Goal: Task Accomplishment & Management: Manage account settings

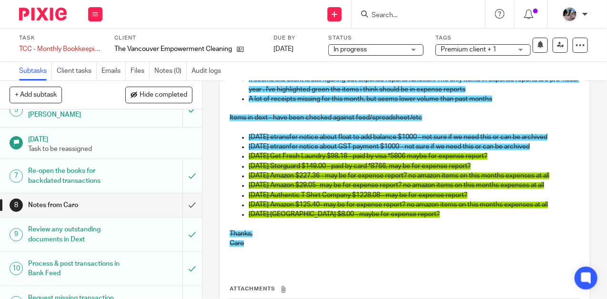
scroll to position [721, 0]
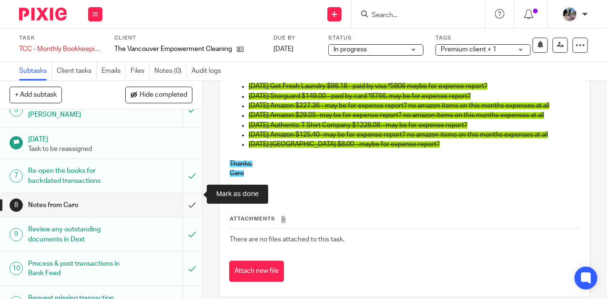
click at [189, 199] on input "submit" at bounding box center [101, 205] width 202 height 24
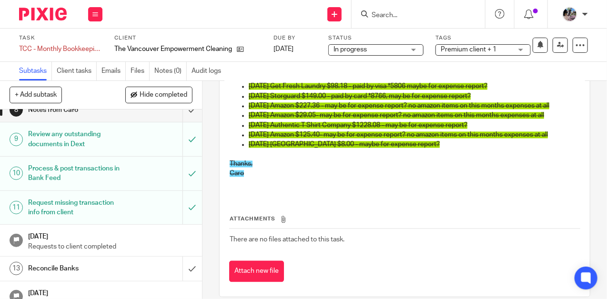
scroll to position [236, 0]
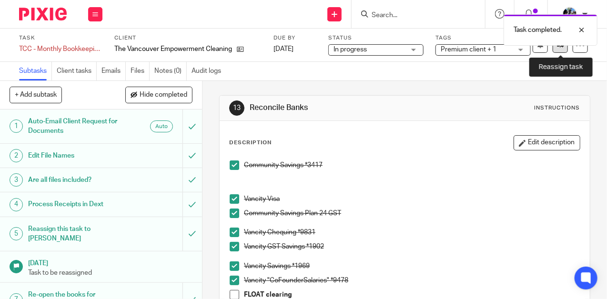
click at [561, 47] on icon at bounding box center [560, 44] width 7 height 7
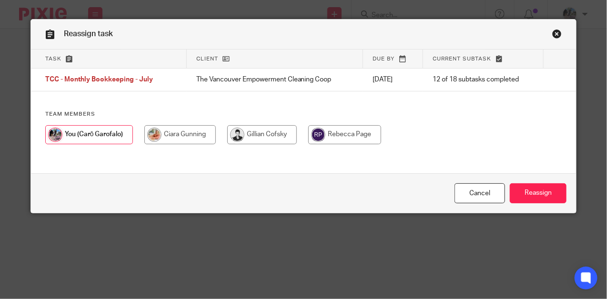
click at [239, 137] on input "radio" at bounding box center [262, 134] width 70 height 19
radio input "true"
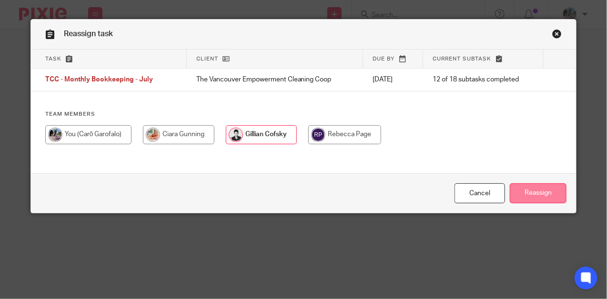
click at [547, 194] on input "Reassign" at bounding box center [537, 193] width 57 height 20
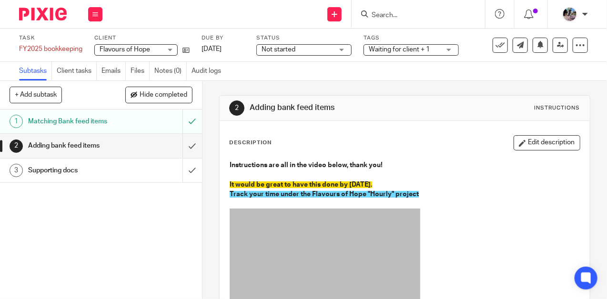
scroll to position [118, 0]
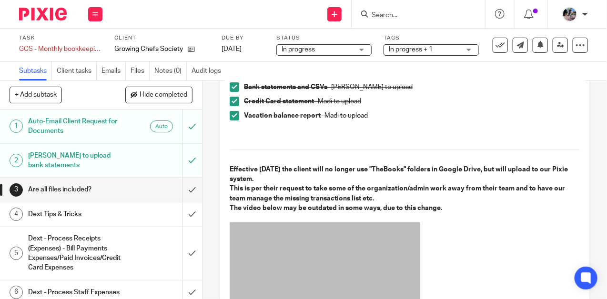
scroll to position [80, 0]
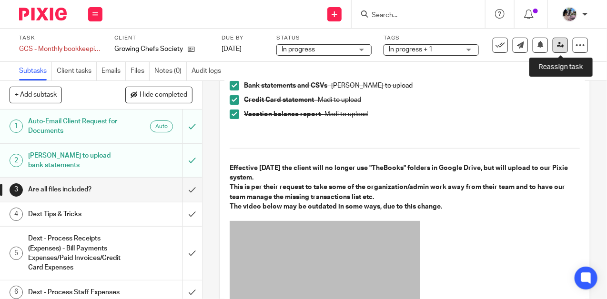
click at [558, 48] on icon at bounding box center [560, 44] width 7 height 7
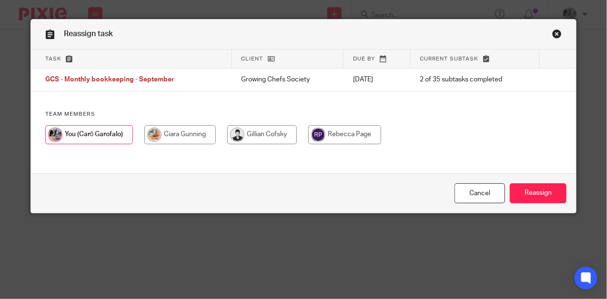
click at [558, 31] on link "Close this dialog window" at bounding box center [557, 35] width 10 height 13
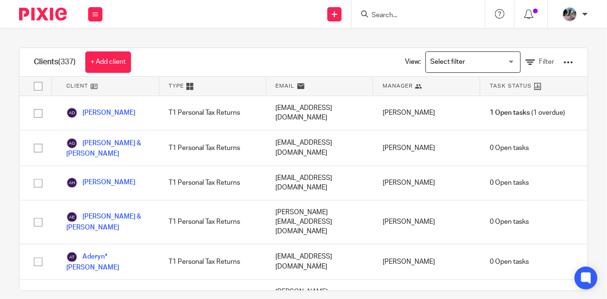
click at [383, 17] on input "Search" at bounding box center [413, 15] width 86 height 9
type input "u"
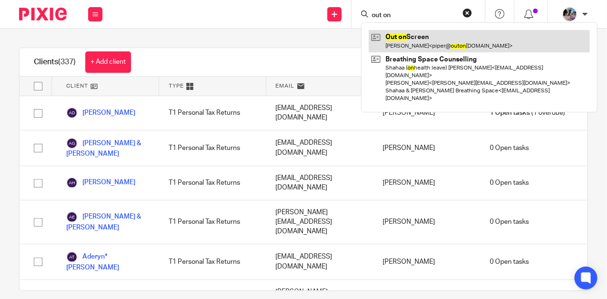
type input "out on"
click at [415, 34] on link at bounding box center [478, 41] width 221 height 22
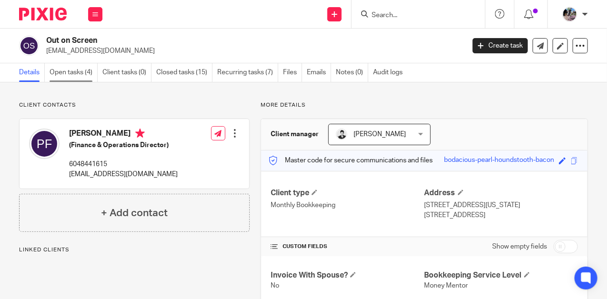
click at [81, 75] on link "Open tasks (4)" at bounding box center [74, 72] width 48 height 19
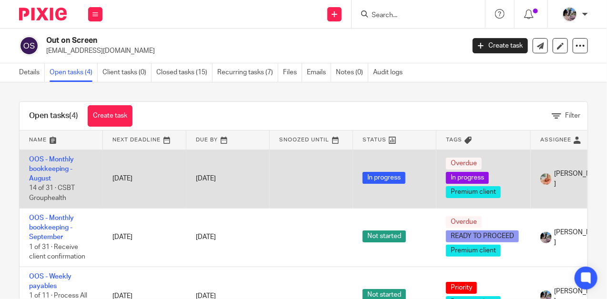
scroll to position [22, 0]
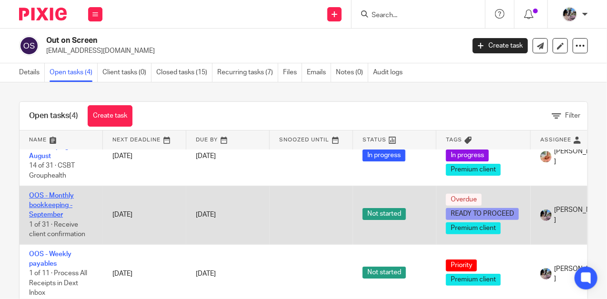
click at [51, 201] on link "OOS - Monthly bookkeeping - September" at bounding box center [51, 205] width 45 height 26
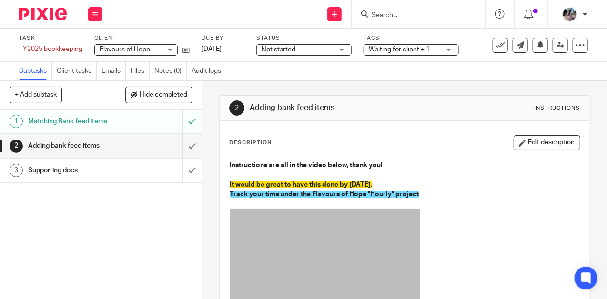
scroll to position [118, 0]
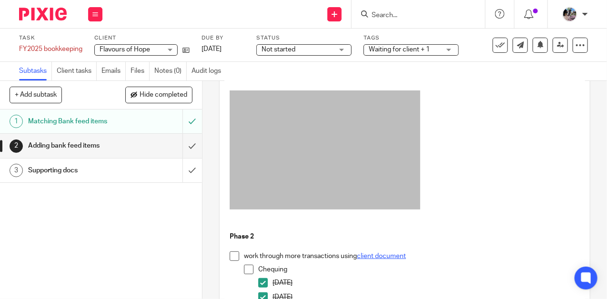
click at [382, 258] on link "client document" at bounding box center [381, 256] width 49 height 7
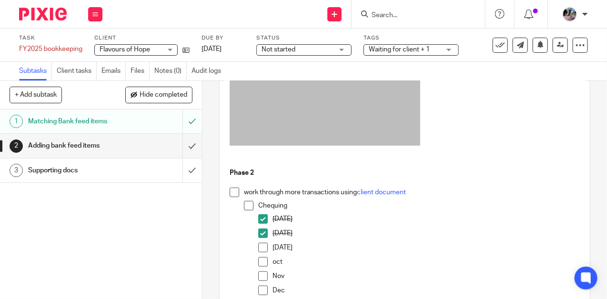
scroll to position [183, 0]
